Goal: Task Accomplishment & Management: Complete application form

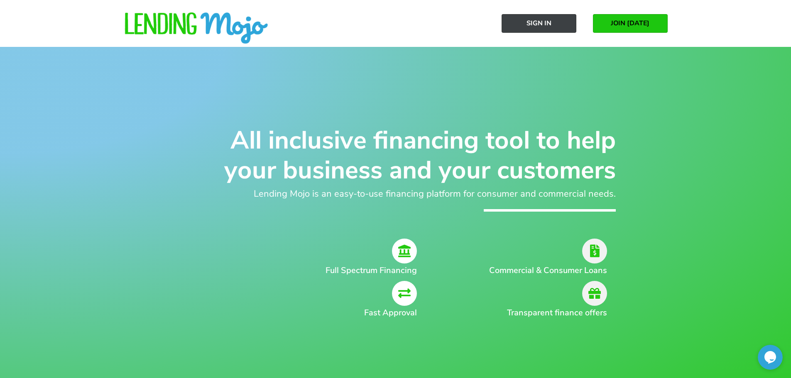
click at [535, 19] on link "Sign In" at bounding box center [539, 23] width 75 height 19
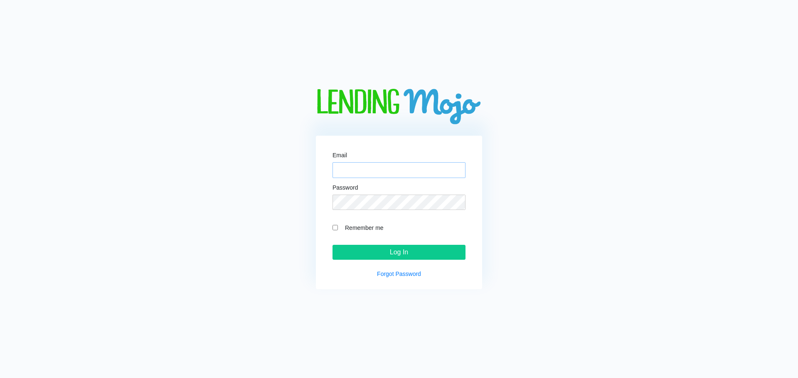
click at [357, 168] on input "Email" at bounding box center [398, 170] width 133 height 16
type input "[EMAIL_ADDRESS][DOMAIN_NAME]"
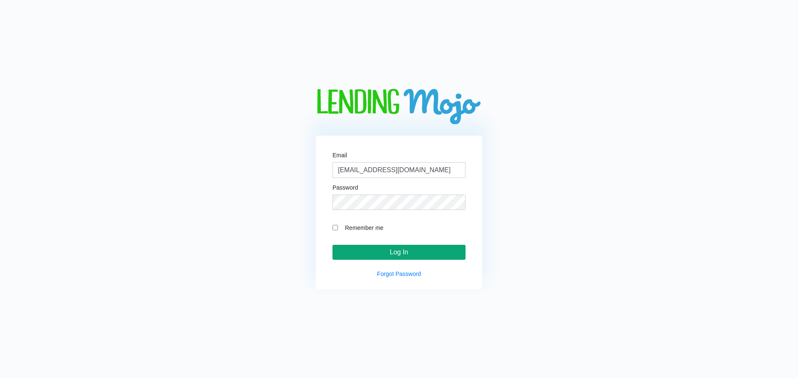
click at [411, 258] on input "Log In" at bounding box center [398, 252] width 133 height 15
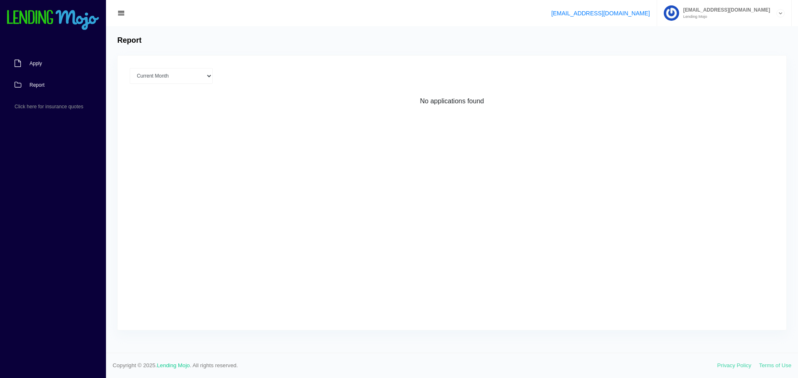
click at [56, 61] on link "Apply" at bounding box center [49, 64] width 98 height 22
